Goal: Transaction & Acquisition: Subscribe to service/newsletter

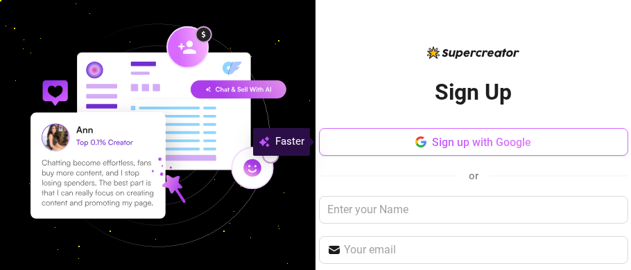
click at [513, 136] on span "Sign up with Google" at bounding box center [481, 142] width 99 height 13
click at [453, 148] on span "Sign up with Google" at bounding box center [481, 142] width 99 height 13
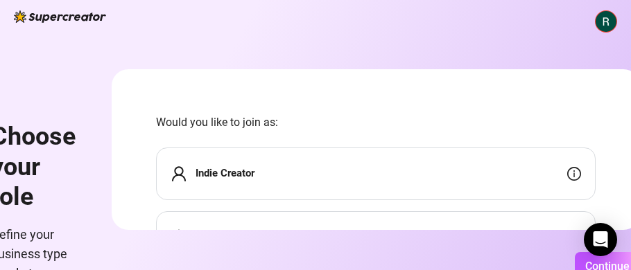
click at [236, 175] on strong "Indie Creator" at bounding box center [224, 173] width 59 height 12
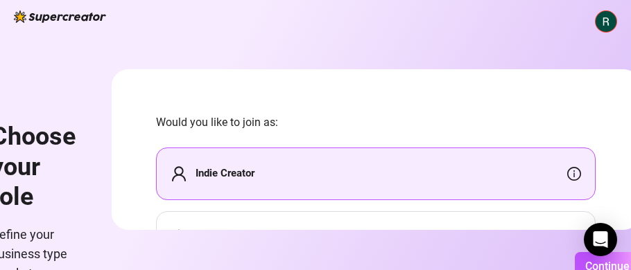
click at [177, 179] on icon "user" at bounding box center [178, 174] width 17 height 17
click at [221, 173] on strong "Indie Creator" at bounding box center [224, 173] width 59 height 12
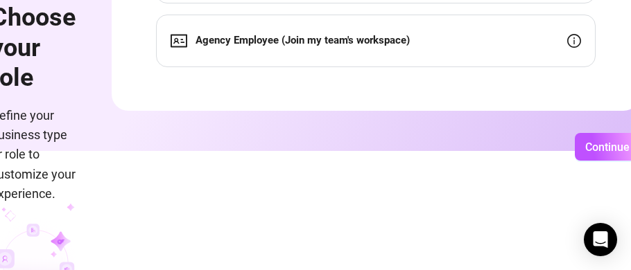
scroll to position [163, 0]
